Goal: Find specific page/section

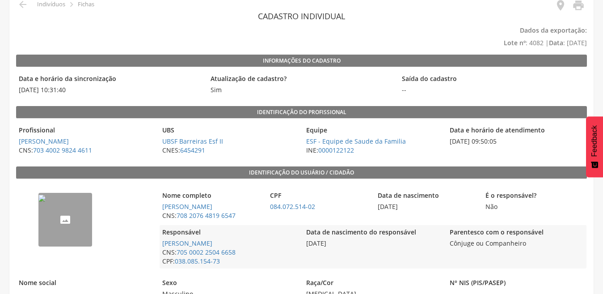
click at [116, 33] on p "Dados da exportação: Lote nº : 4082 | Data : 31/08/2025" at bounding box center [301, 36] width 571 height 25
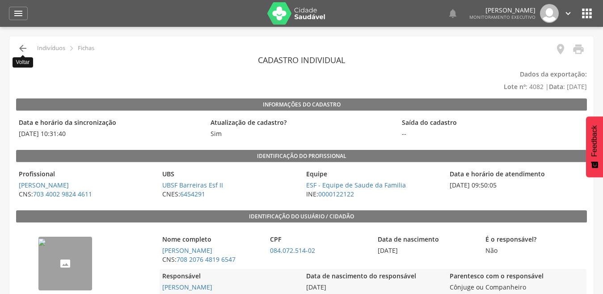
click at [24, 49] on icon "" at bounding box center [22, 48] width 11 height 11
click at [22, 48] on icon "" at bounding box center [22, 48] width 11 height 11
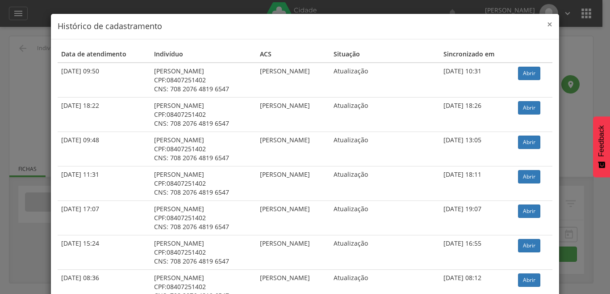
click at [547, 24] on span "×" at bounding box center [549, 24] width 5 height 13
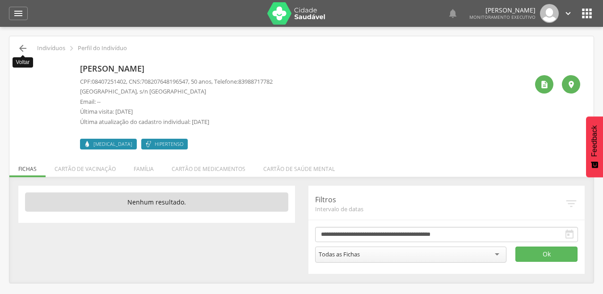
click at [21, 46] on icon "" at bounding box center [22, 48] width 11 height 11
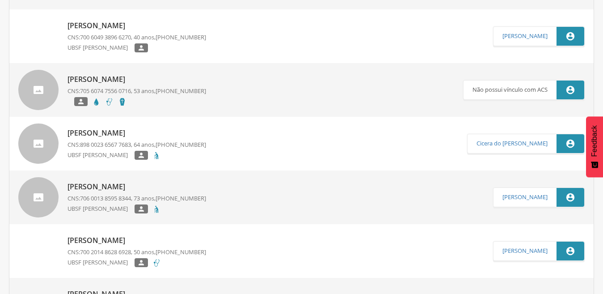
scroll to position [704, 0]
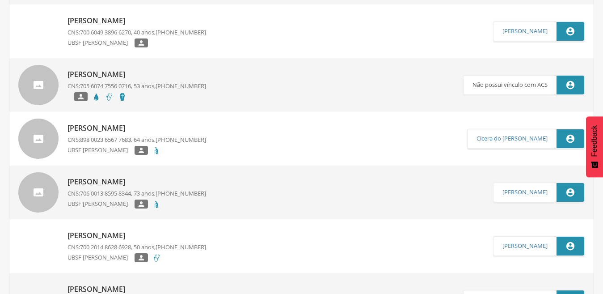
click at [110, 71] on p "[PERSON_NAME]" at bounding box center [136, 74] width 139 height 10
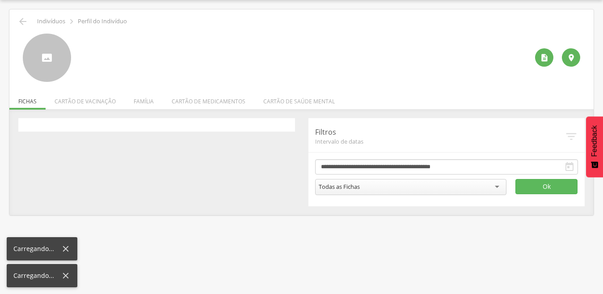
scroll to position [27, 0]
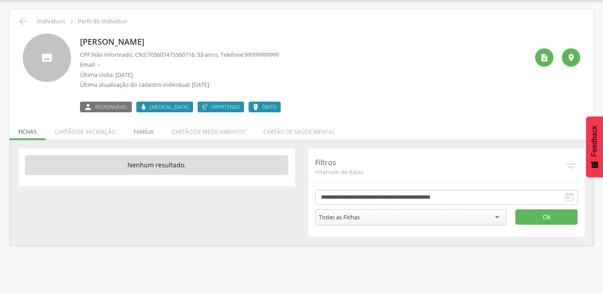
click at [143, 129] on li "Família" at bounding box center [144, 129] width 38 height 21
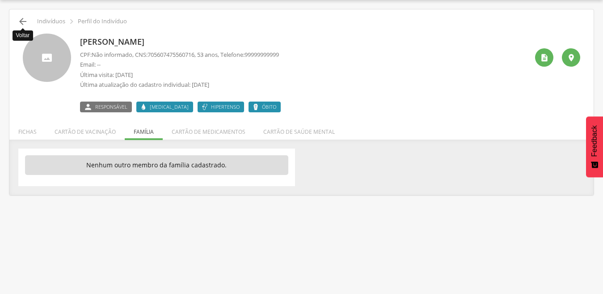
click at [24, 22] on icon "" at bounding box center [22, 21] width 11 height 11
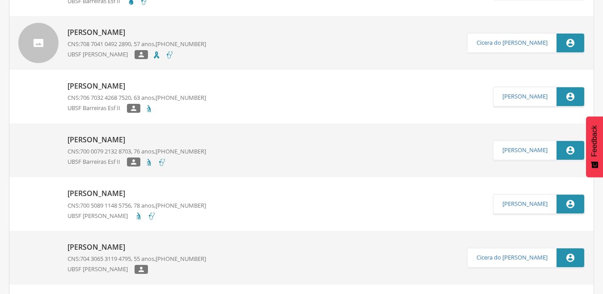
scroll to position [115, 0]
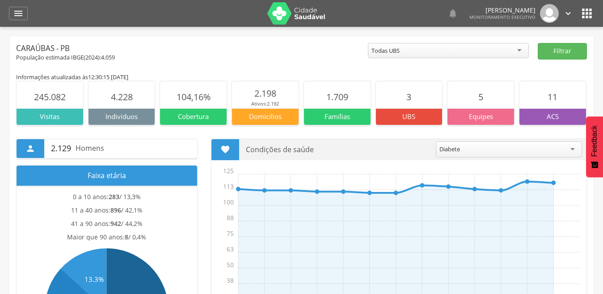
scroll to position [27, 0]
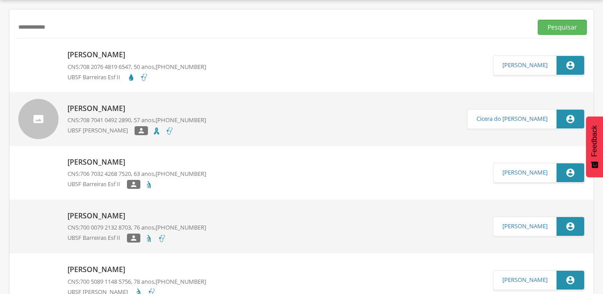
click at [0, 21] on div " Supervisão  Distritos  Ubs Coordenador: - Caraúbas / [GEOGRAPHIC_DATA] Inte…" at bounding box center [301, 147] width 603 height 294
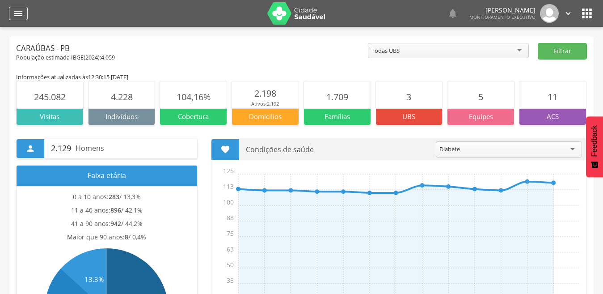
click at [21, 12] on icon "" at bounding box center [18, 13] width 11 height 11
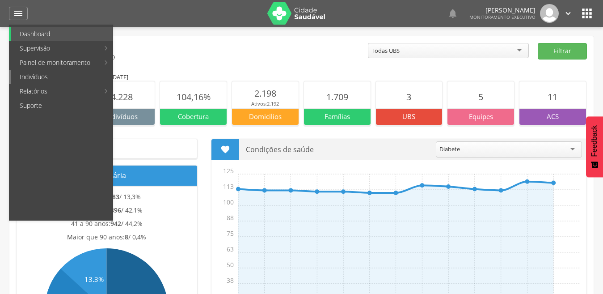
click at [32, 80] on link "Indivíduos" at bounding box center [62, 77] width 102 height 14
